Goal: Task Accomplishment & Management: Use online tool/utility

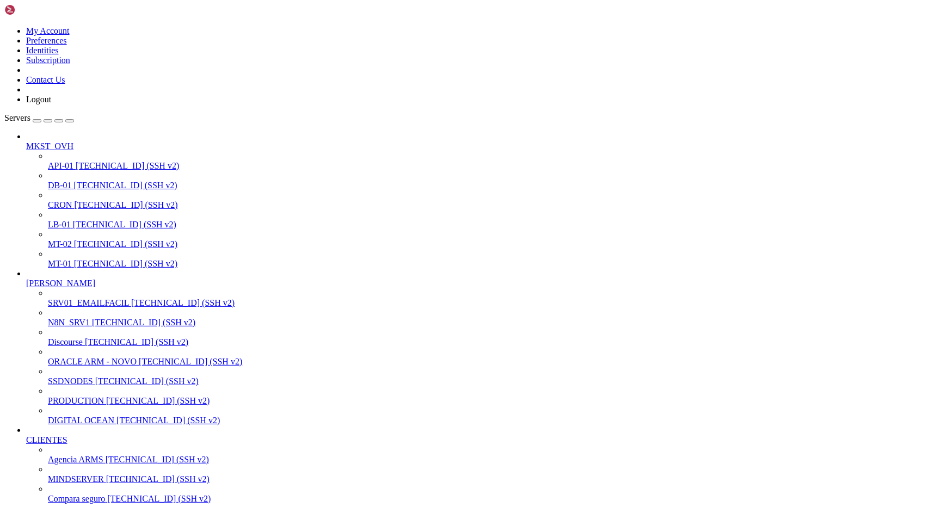
scroll to position [480, 0]
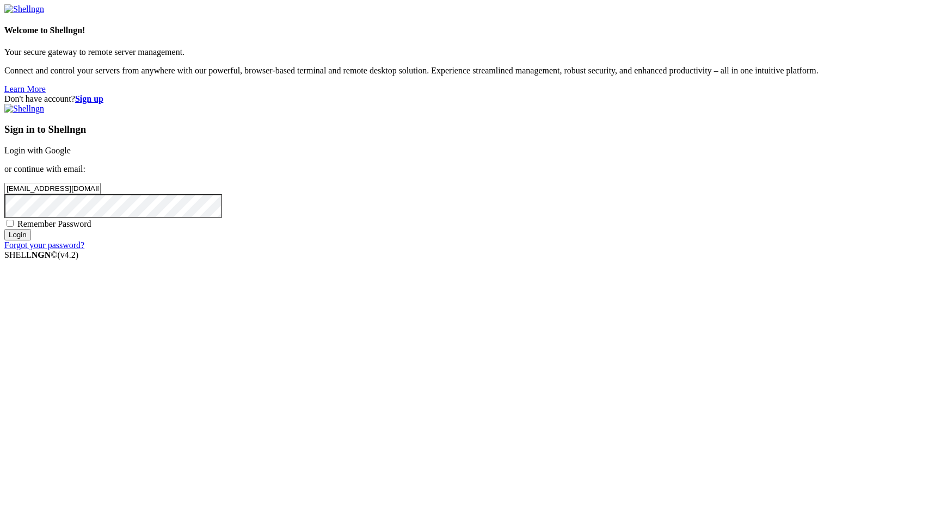
click at [31, 241] on input "Login" at bounding box center [17, 234] width 27 height 11
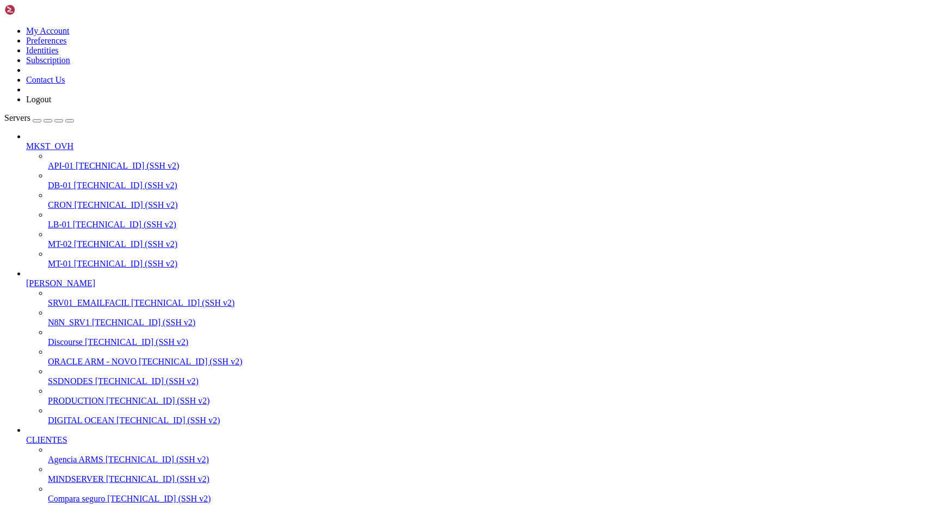
scroll to position [6772, 0]
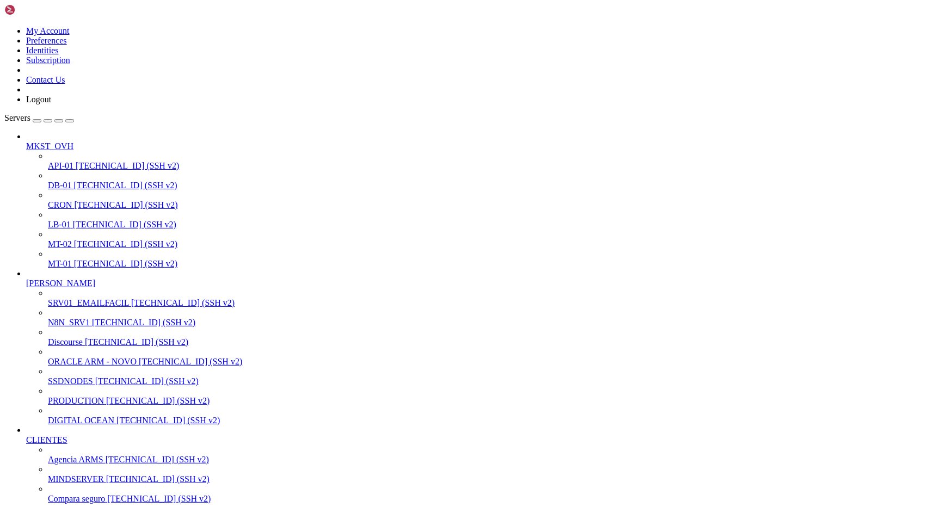
scroll to position [17384, 0]
drag, startPoint x: 35, startPoint y: 2047, endPoint x: 562, endPoint y: 2028, distance: 527.2
drag, startPoint x: 33, startPoint y: 1946, endPoint x: 276, endPoint y: 1957, distance: 243.5
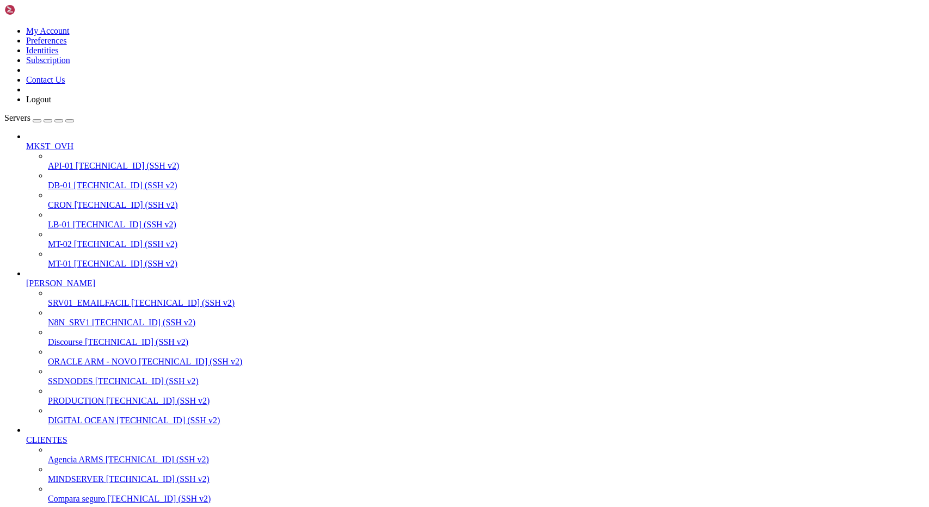
drag, startPoint x: 29, startPoint y: 1887, endPoint x: 282, endPoint y: 1911, distance: 253.7
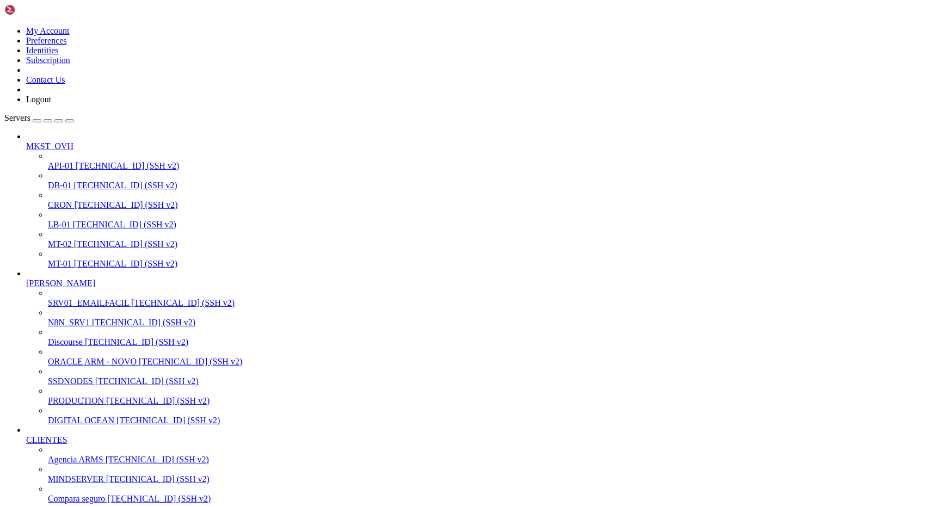
scroll to position [19817, 0]
drag, startPoint x: 4, startPoint y: 1790, endPoint x: 127, endPoint y: 2224, distance: 451.4
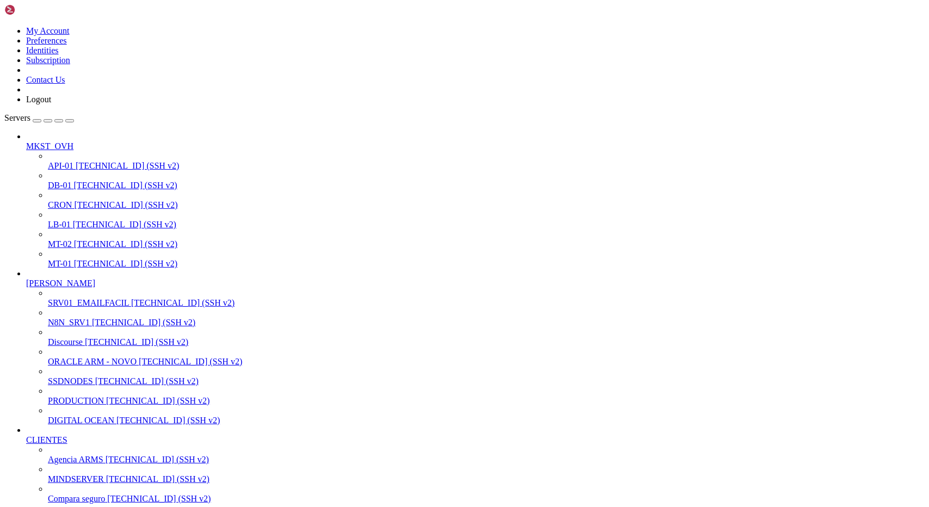
drag, startPoint x: 16, startPoint y: 2114, endPoint x: 281, endPoint y: 2128, distance: 265.4
drag, startPoint x: 162, startPoint y: 2113, endPoint x: 11, endPoint y: 2095, distance: 151.9
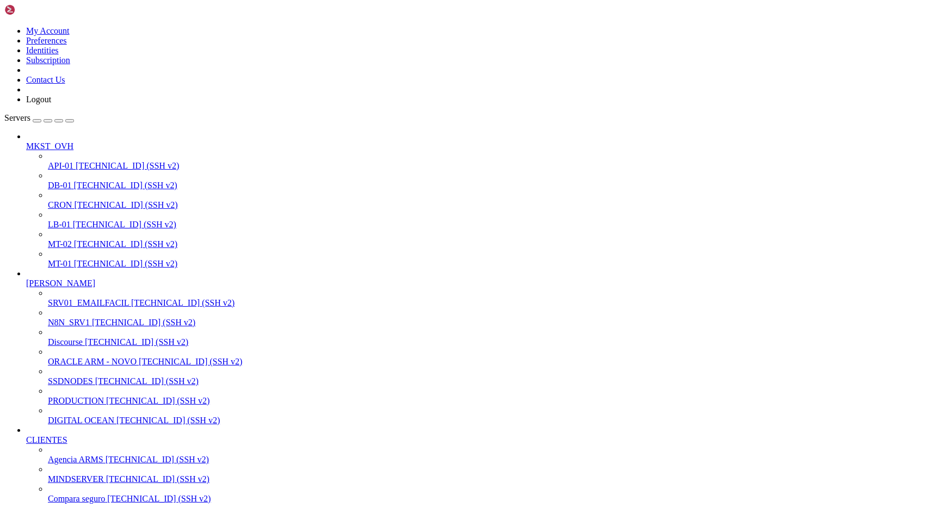
drag, startPoint x: 16, startPoint y: 2112, endPoint x: 171, endPoint y: 2111, distance: 155.1
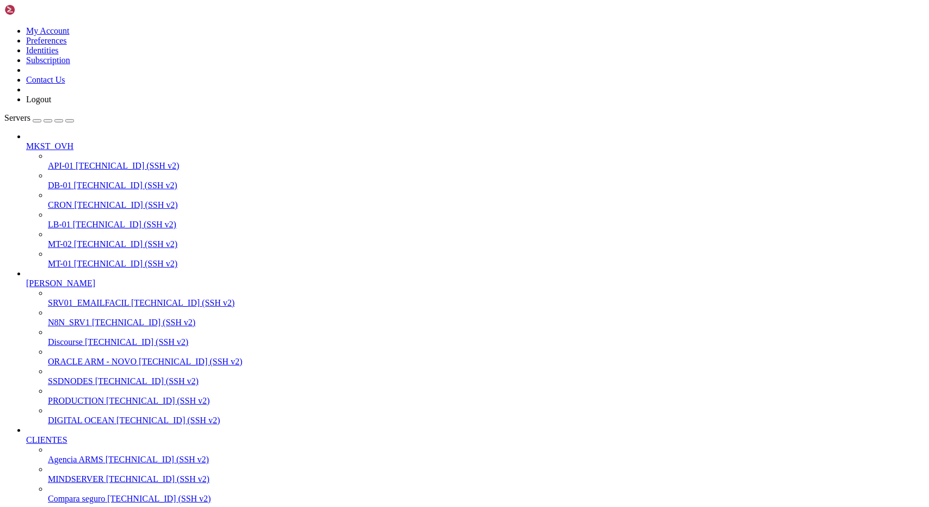
scroll to position [22519, 0]
drag, startPoint x: 256, startPoint y: 1714, endPoint x: 360, endPoint y: 1709, distance: 104.6
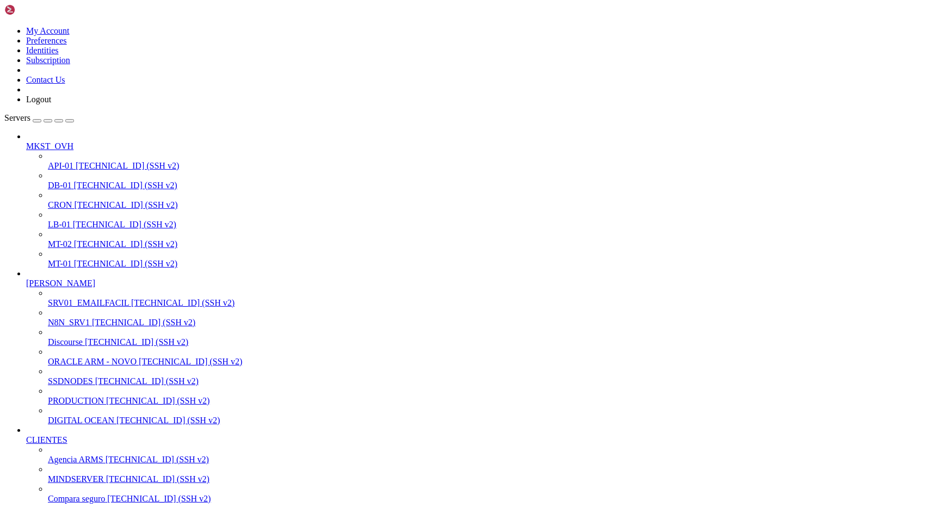
drag, startPoint x: 45, startPoint y: 1794, endPoint x: 291, endPoint y: 1795, distance: 245.4
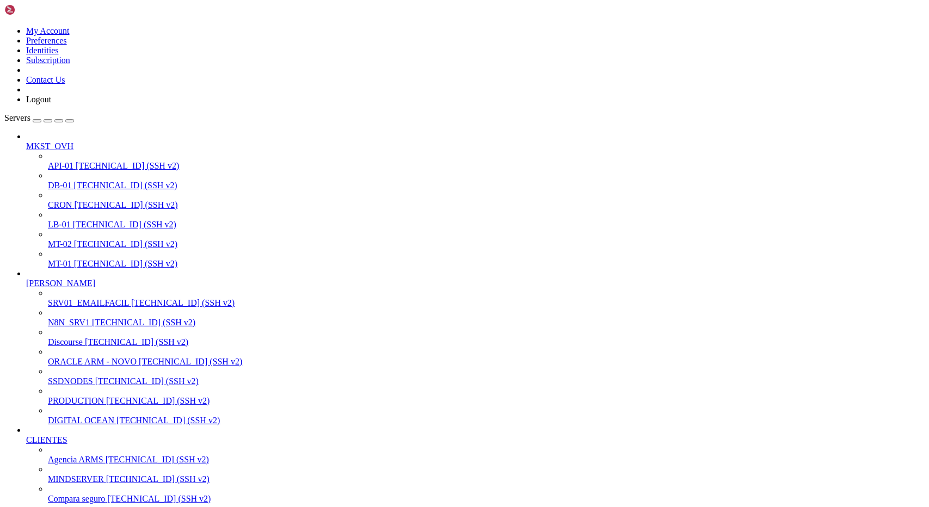
drag, startPoint x: 404, startPoint y: 1794, endPoint x: 583, endPoint y: 1794, distance: 179.6
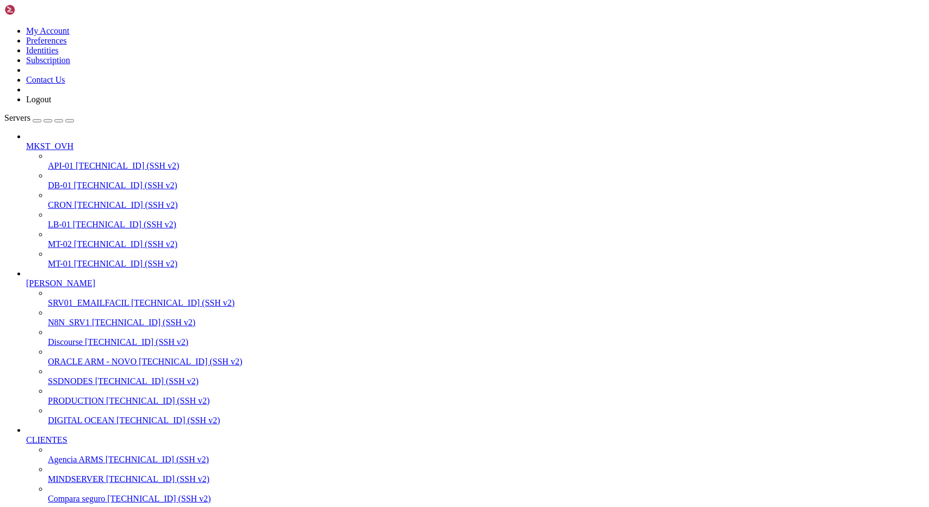
drag, startPoint x: 404, startPoint y: 1795, endPoint x: 583, endPoint y: 1792, distance: 179.1
